Goal: Contribute content

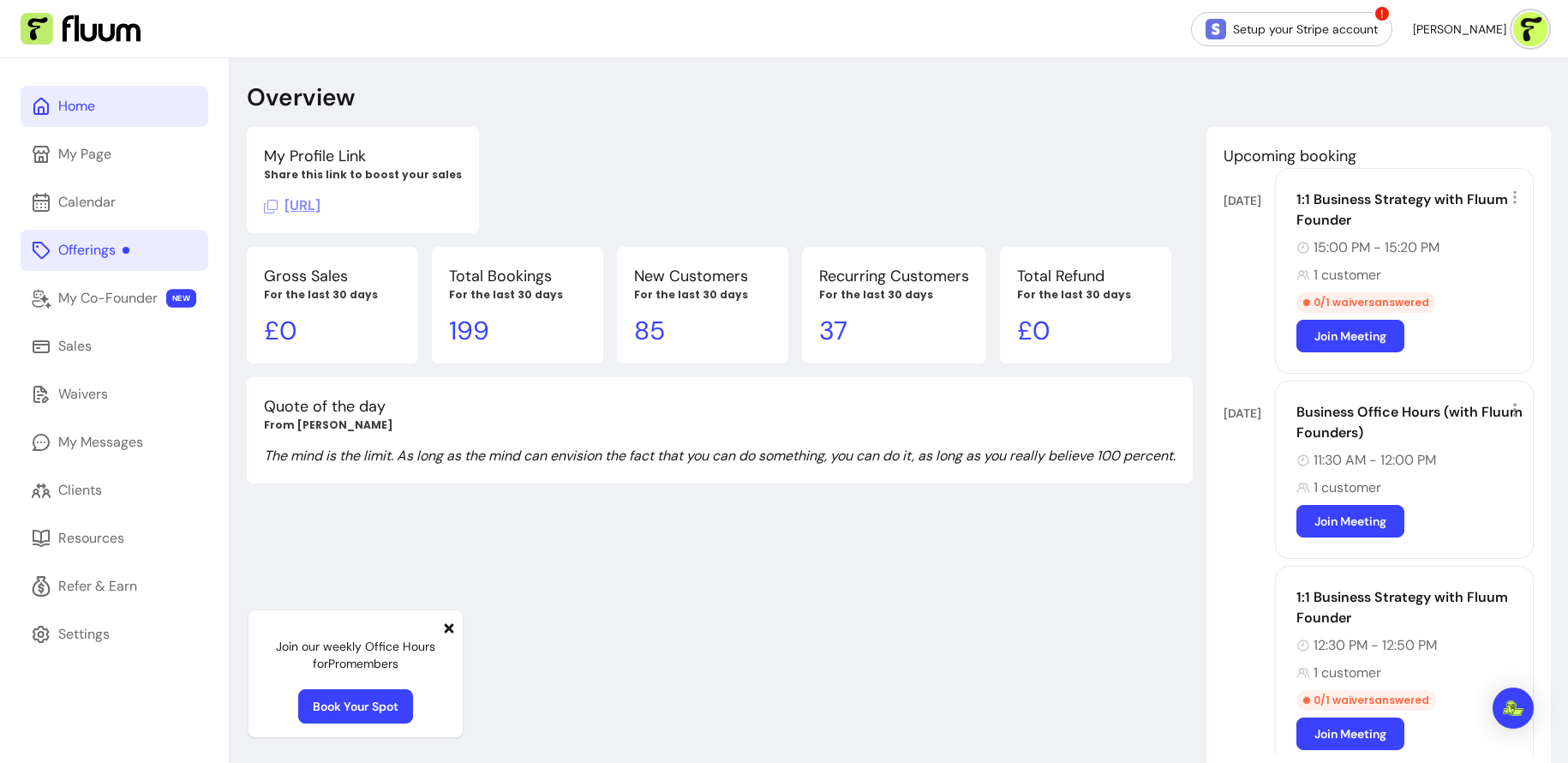
click at [79, 252] on div "Offerings" at bounding box center [94, 250] width 71 height 20
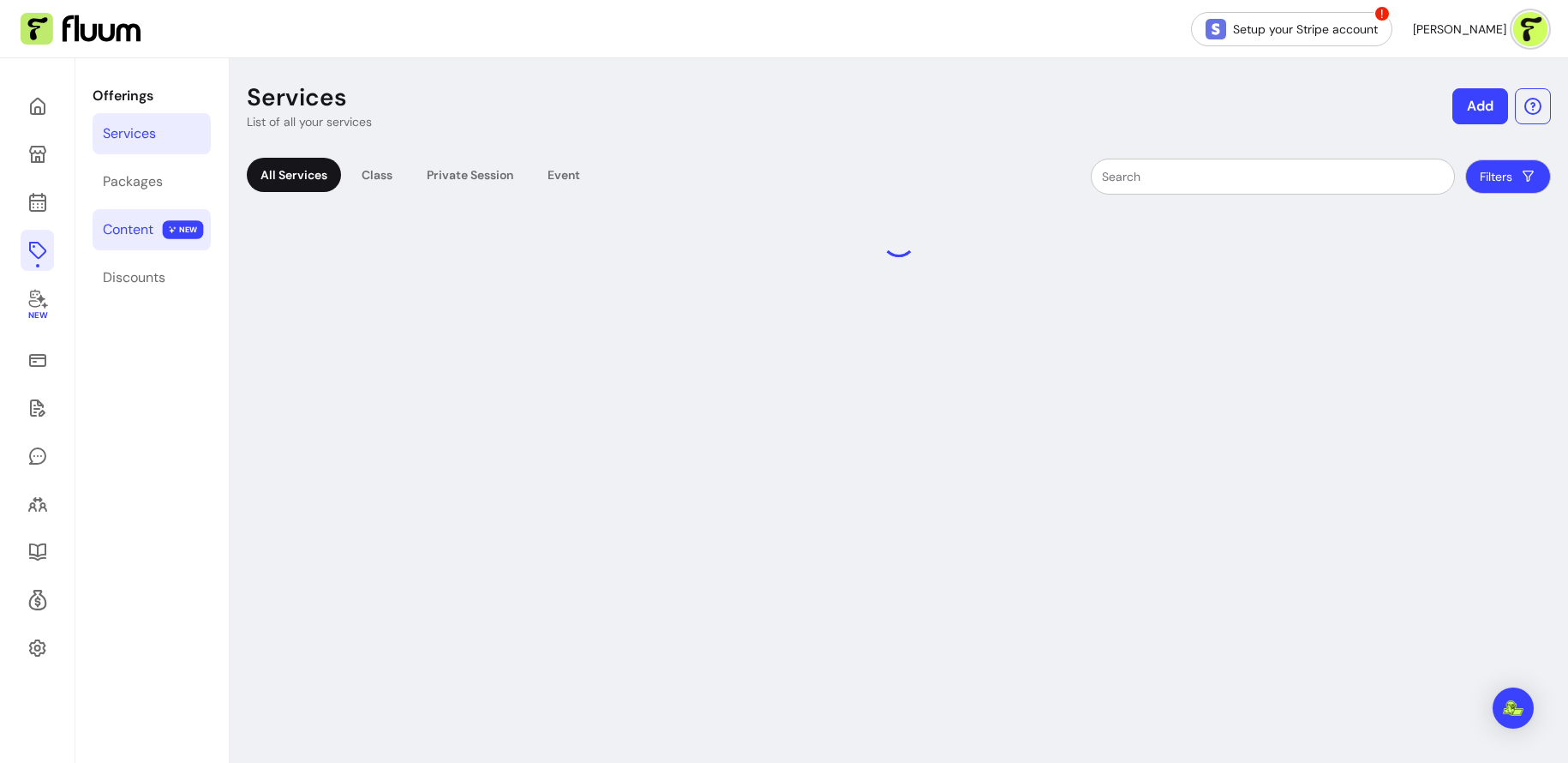
click at [165, 221] on link "Content NEW" at bounding box center [151, 230] width 118 height 41
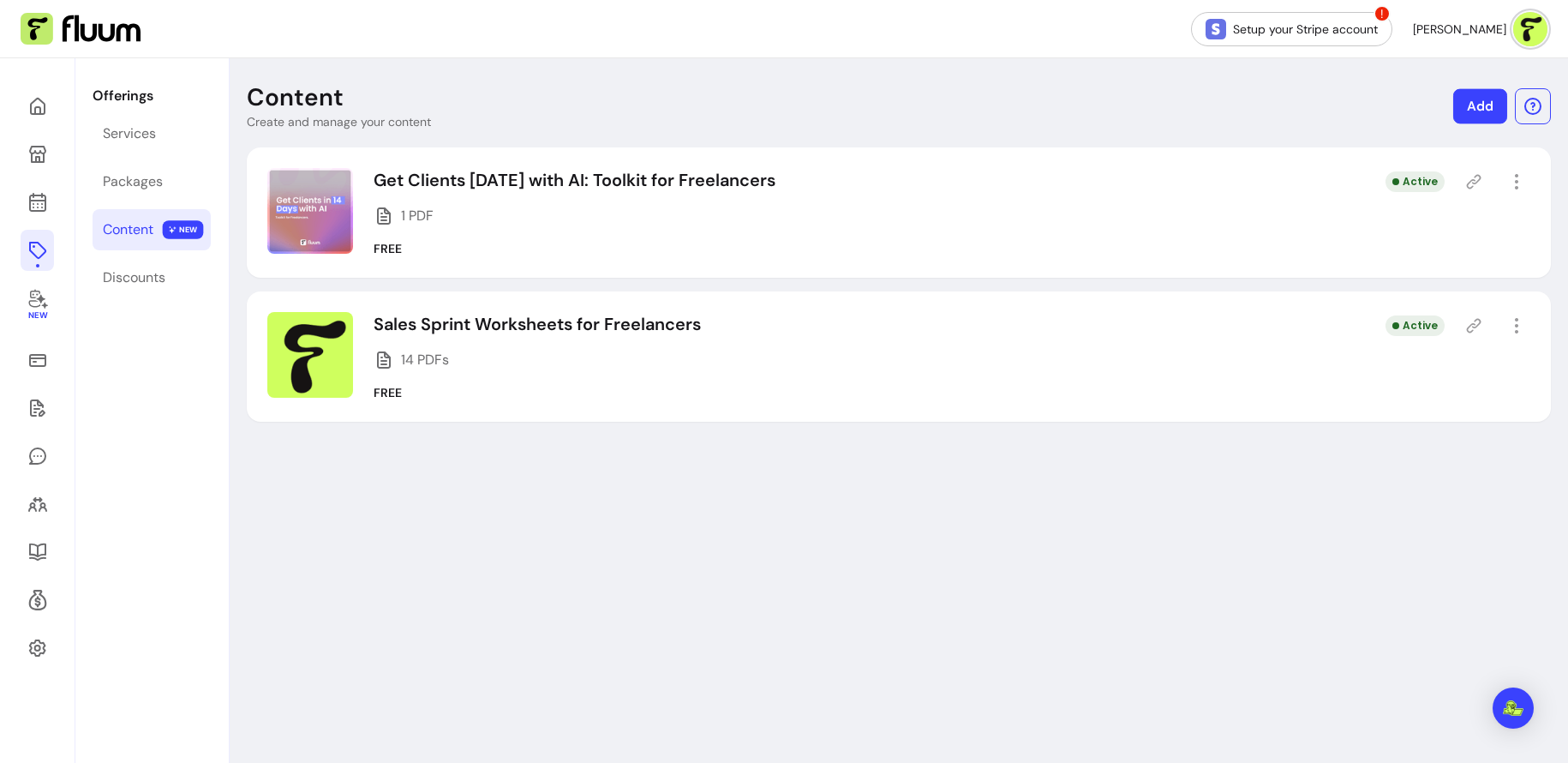
click at [1495, 105] on link "Add" at bounding box center [1480, 106] width 54 height 35
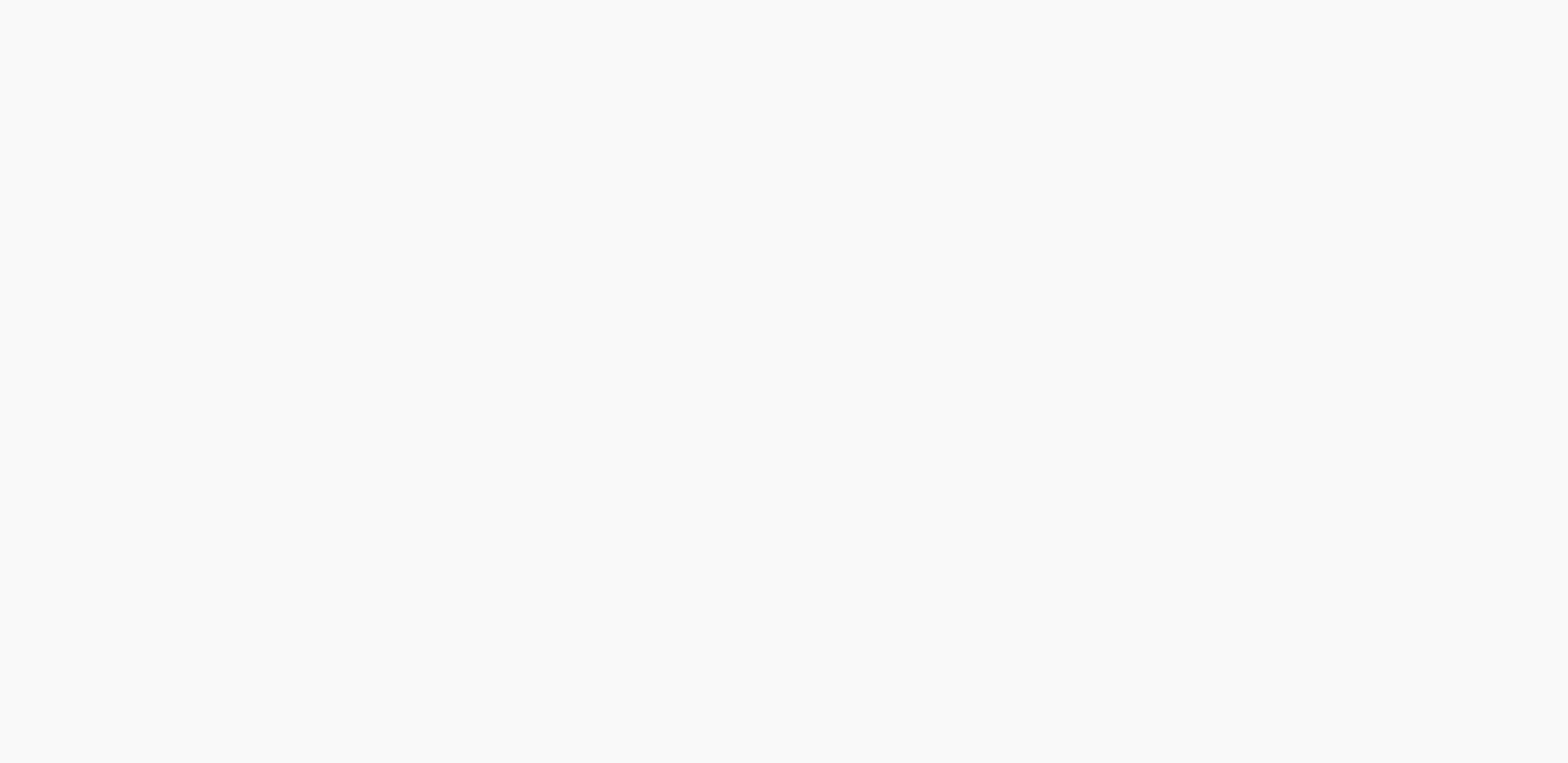
select select "***"
